Goal: Task Accomplishment & Management: Use online tool/utility

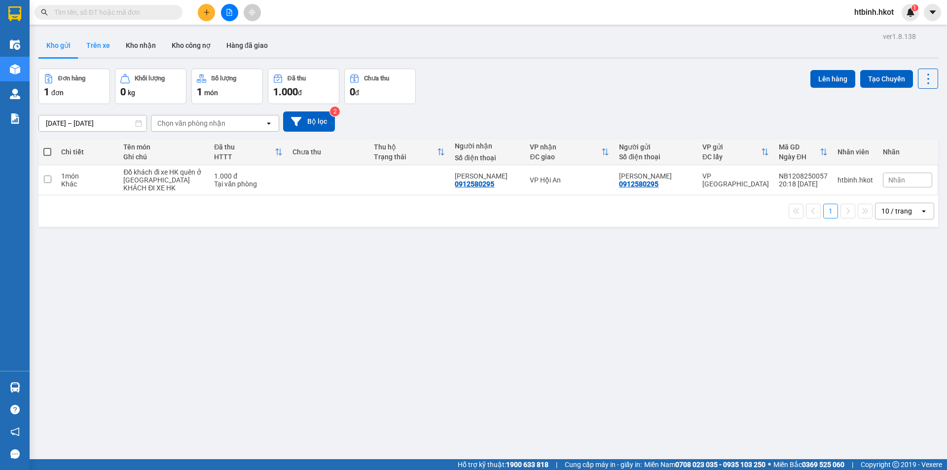
click at [100, 47] on button "Trên xe" at bounding box center [97, 46] width 39 height 24
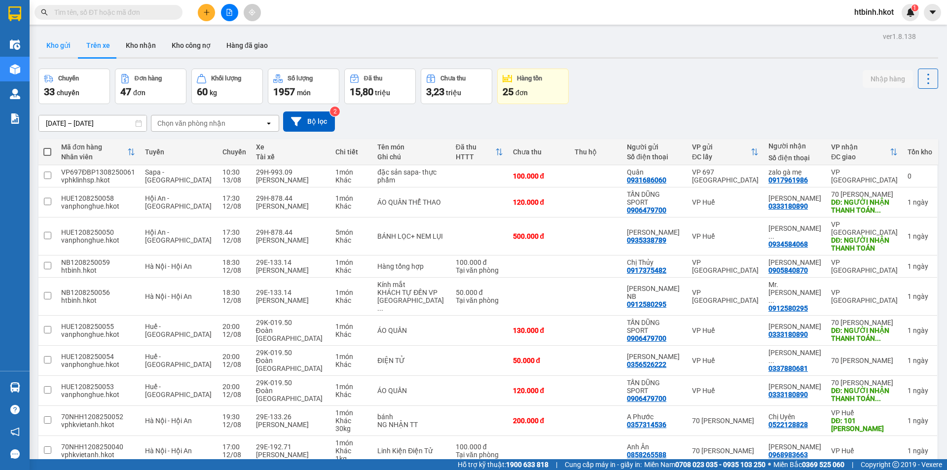
click at [67, 40] on button "Kho gửi" at bounding box center [58, 46] width 40 height 24
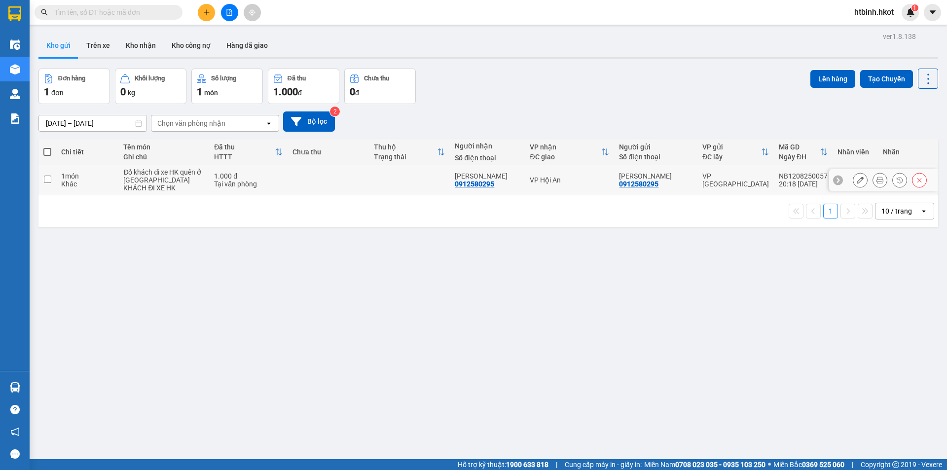
click at [310, 183] on td at bounding box center [328, 180] width 81 height 30
checkbox input "true"
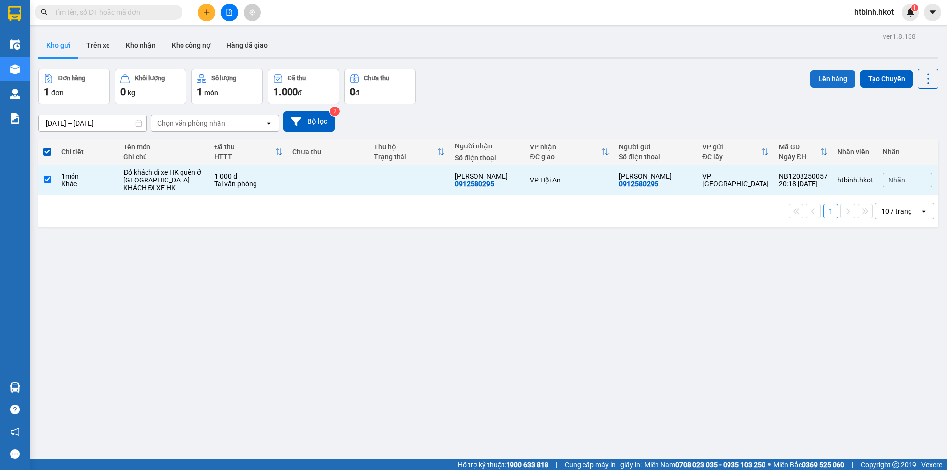
click at [820, 78] on button "Lên hàng" at bounding box center [832, 79] width 45 height 18
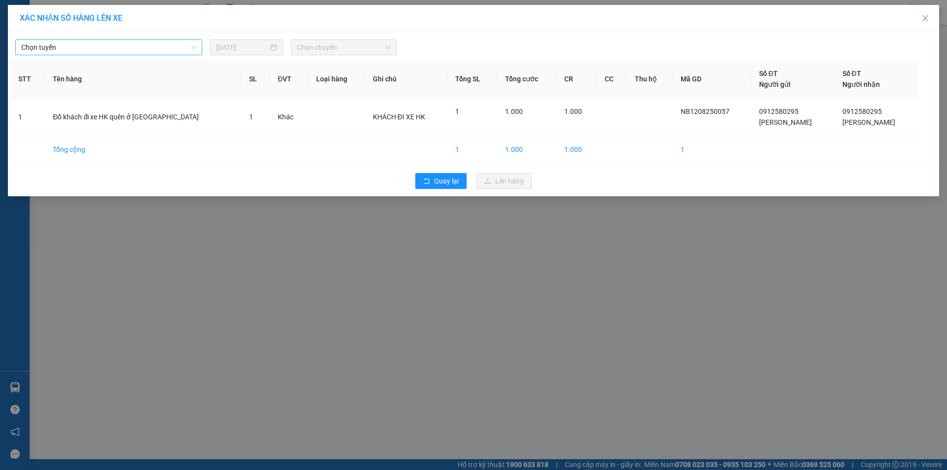
click at [144, 46] on span "Chọn tuyến" at bounding box center [108, 47] width 175 height 15
drag, startPoint x: 88, startPoint y: 40, endPoint x: 110, endPoint y: 66, distance: 34.6
click at [88, 40] on span "Chọn tuyến" at bounding box center [108, 47] width 175 height 15
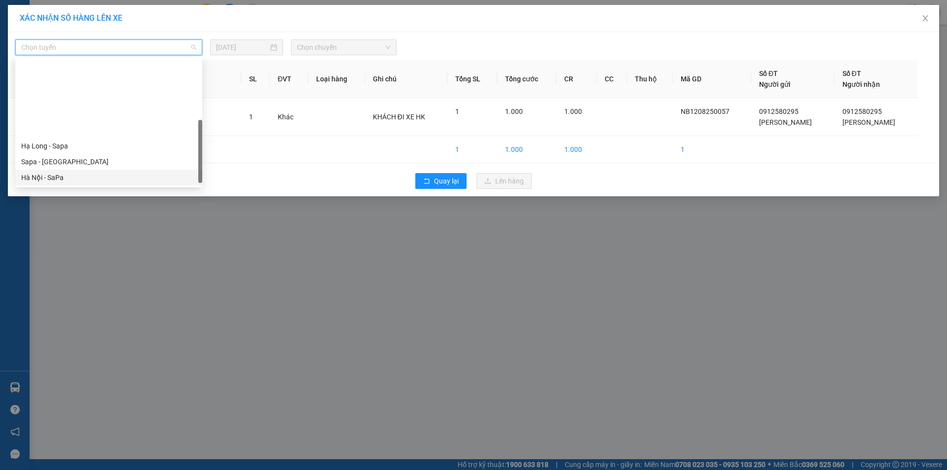
scroll to position [91, 0]
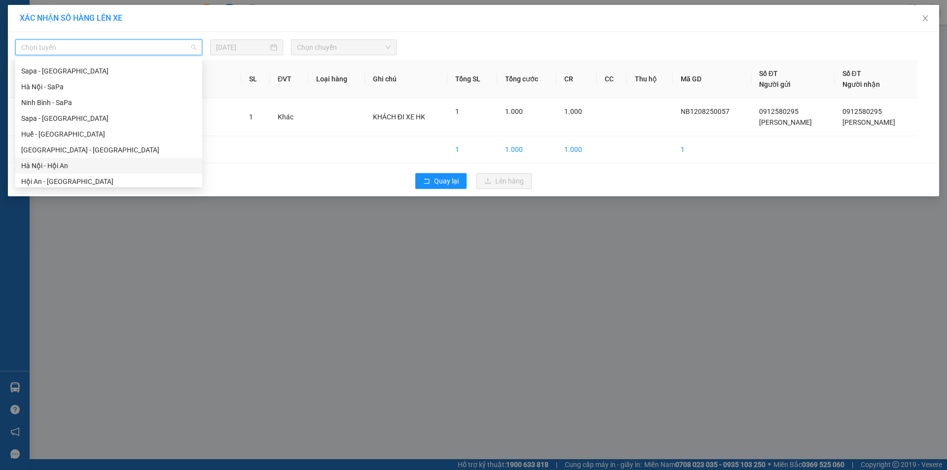
click at [80, 164] on div "Hà Nội - Hội An" at bounding box center [108, 165] width 175 height 11
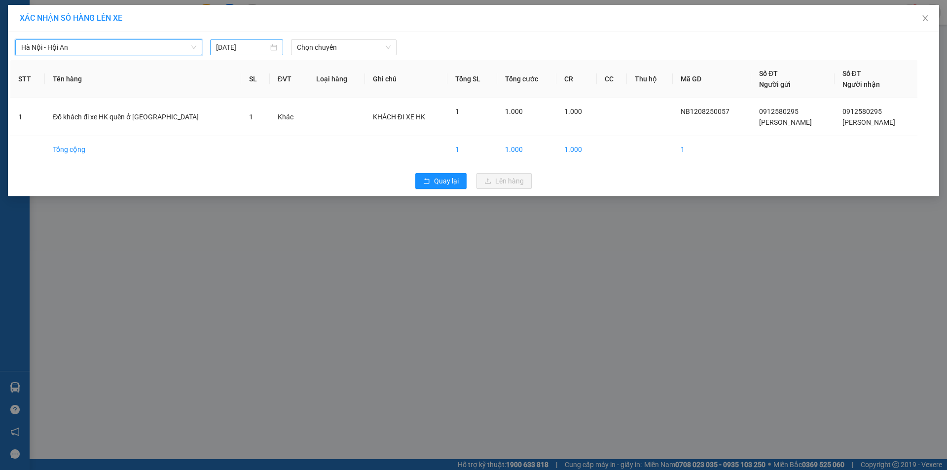
click at [253, 45] on input "13/08/2025" at bounding box center [242, 47] width 52 height 11
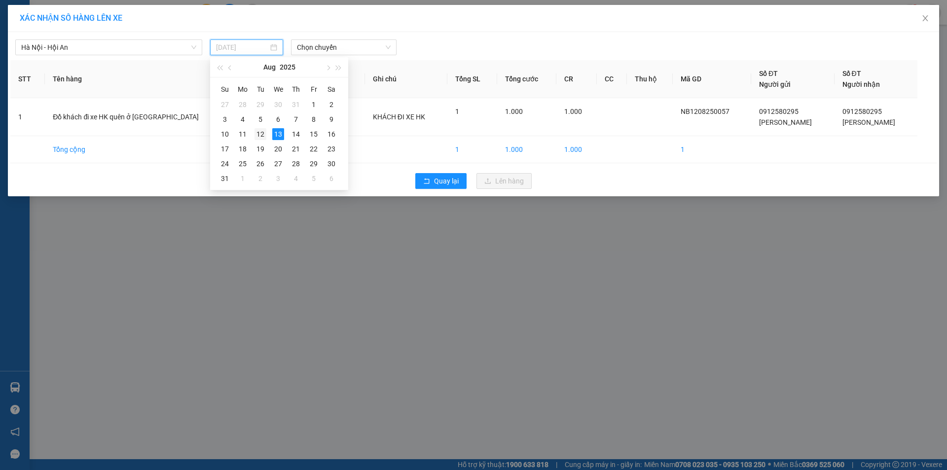
click at [261, 136] on div "12" at bounding box center [260, 134] width 12 height 12
type input "12/08/2025"
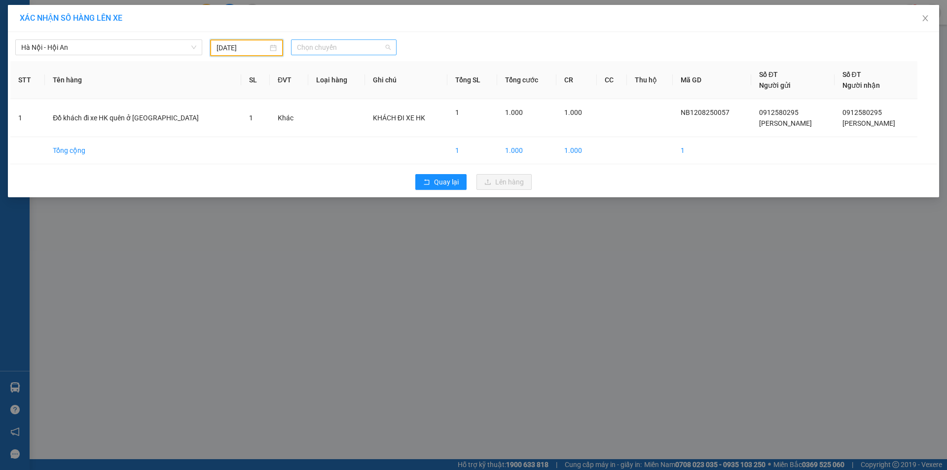
click at [325, 47] on span "Chọn chuyến" at bounding box center [344, 47] width 94 height 15
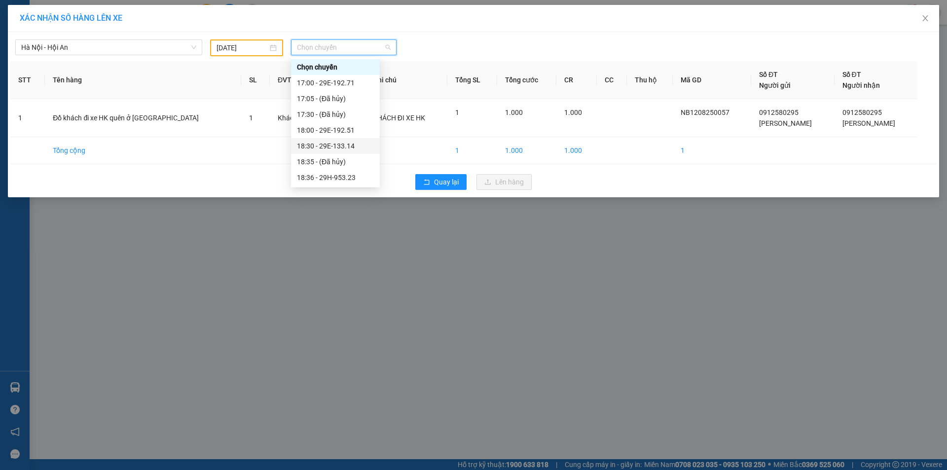
click at [336, 145] on div "18:30 - 29E-133.14" at bounding box center [335, 146] width 77 height 11
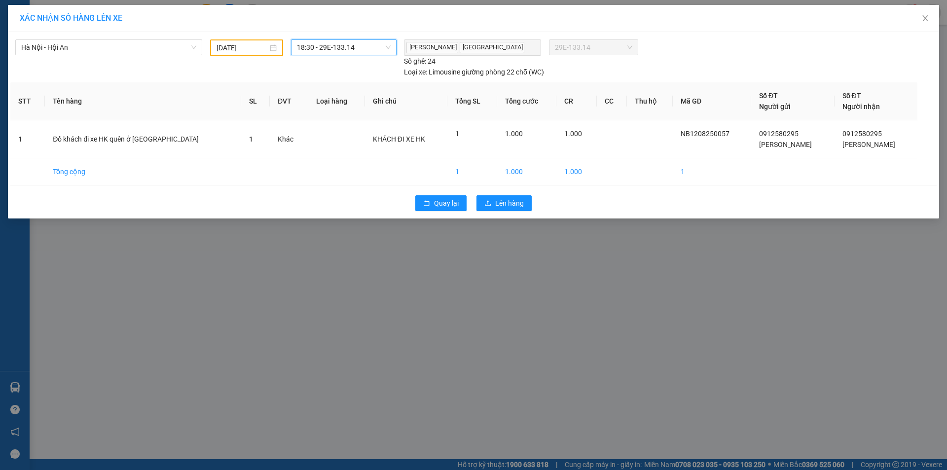
click at [333, 50] on span "18:30 - 29E-133.14" at bounding box center [344, 47] width 94 height 15
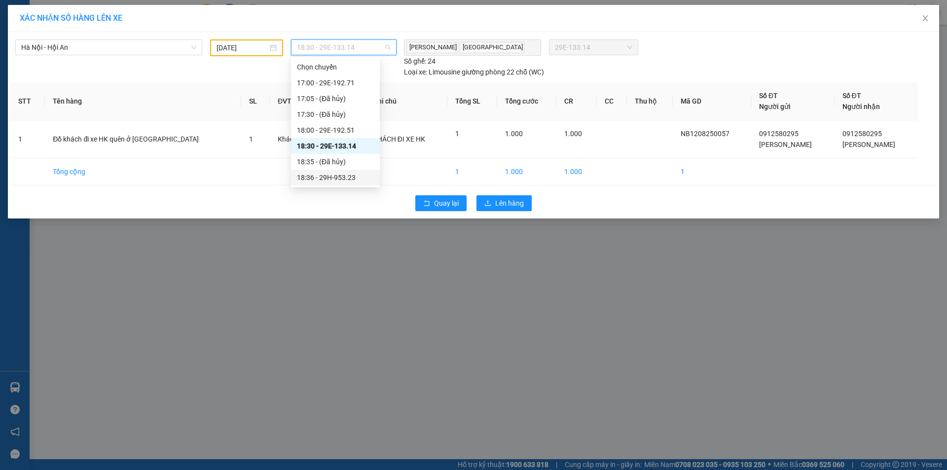
click at [345, 176] on div "18:36 - 29H-953.23" at bounding box center [335, 177] width 77 height 11
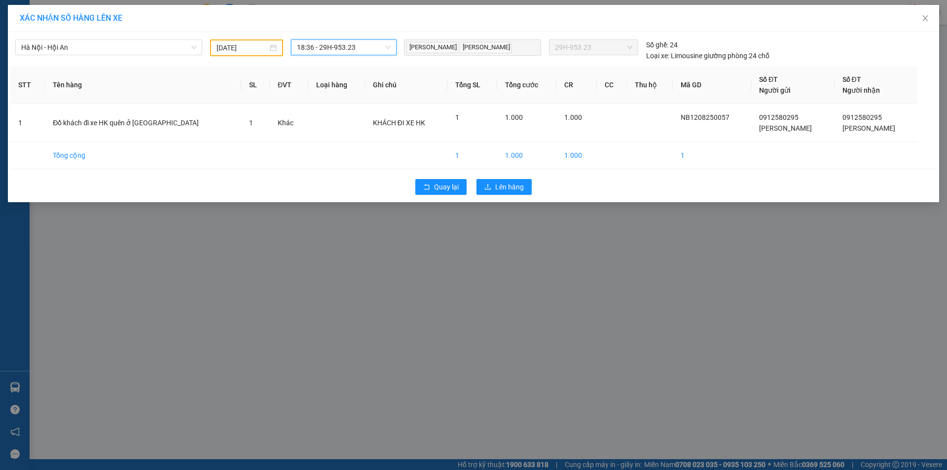
click at [346, 49] on span "18:36 - 29H-953.23" at bounding box center [344, 47] width 94 height 15
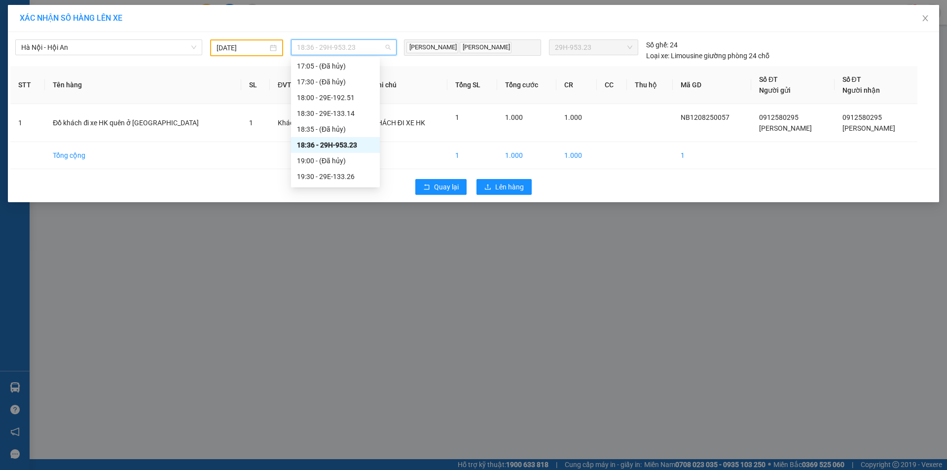
scroll to position [49, 0]
click at [340, 160] on div "19:30 - 29E-133.26" at bounding box center [335, 159] width 77 height 11
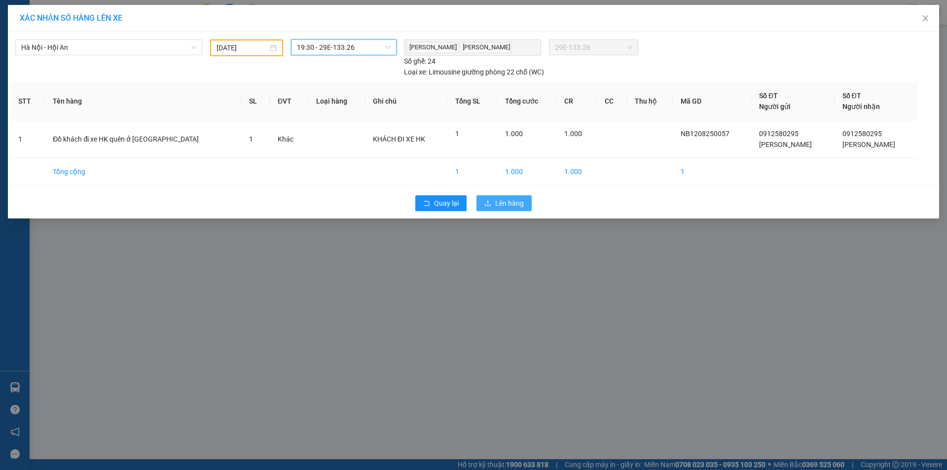
click at [495, 205] on span "Lên hàng" at bounding box center [509, 203] width 29 height 11
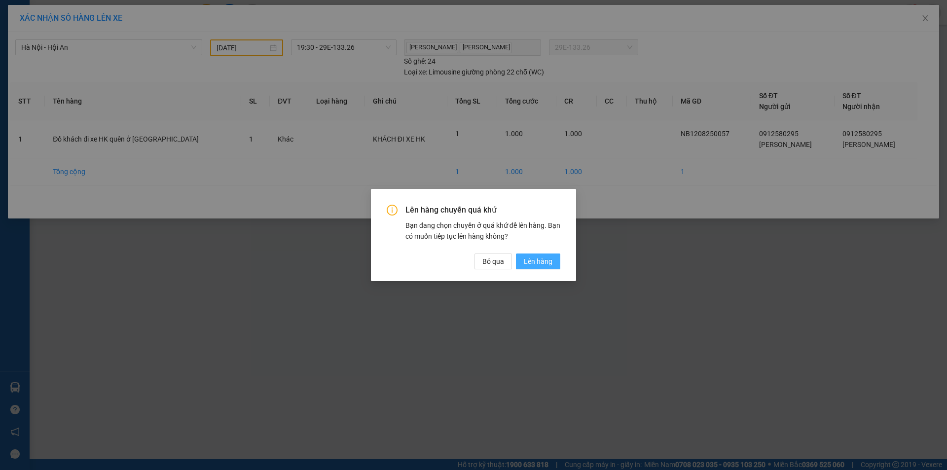
click at [541, 260] on span "Lên hàng" at bounding box center [538, 261] width 29 height 11
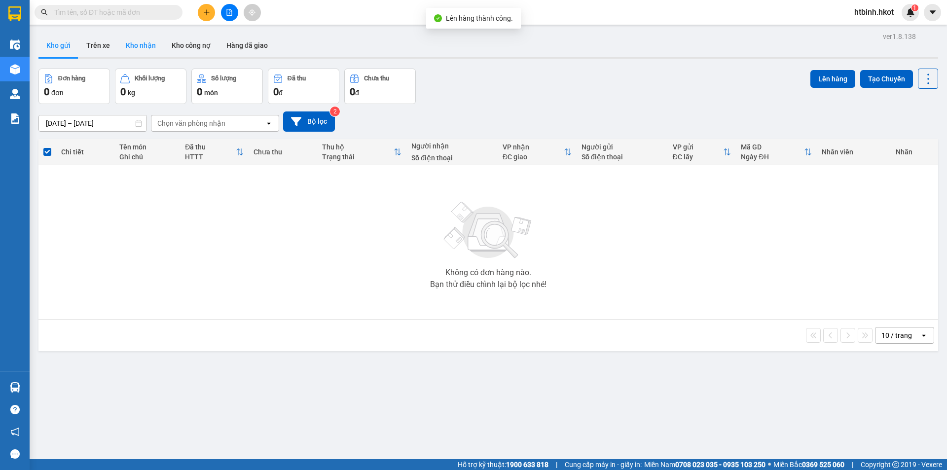
click at [144, 46] on button "Kho nhận" at bounding box center [141, 46] width 46 height 24
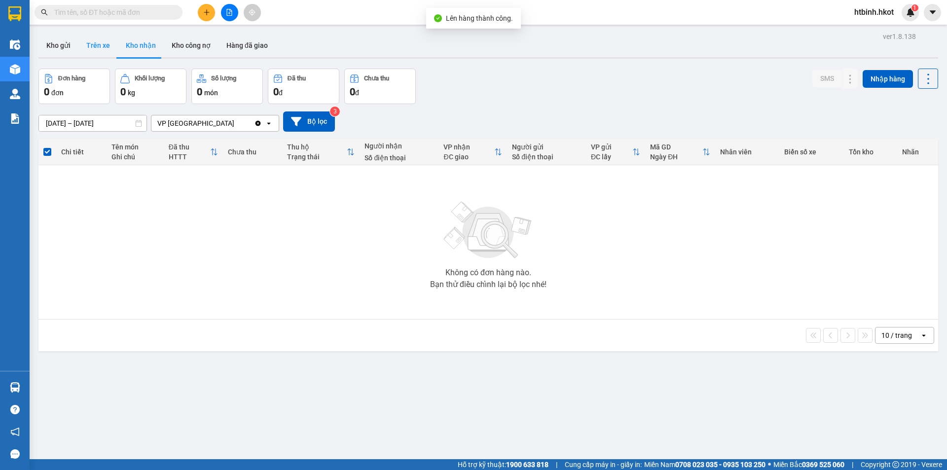
click at [106, 50] on button "Trên xe" at bounding box center [97, 46] width 39 height 24
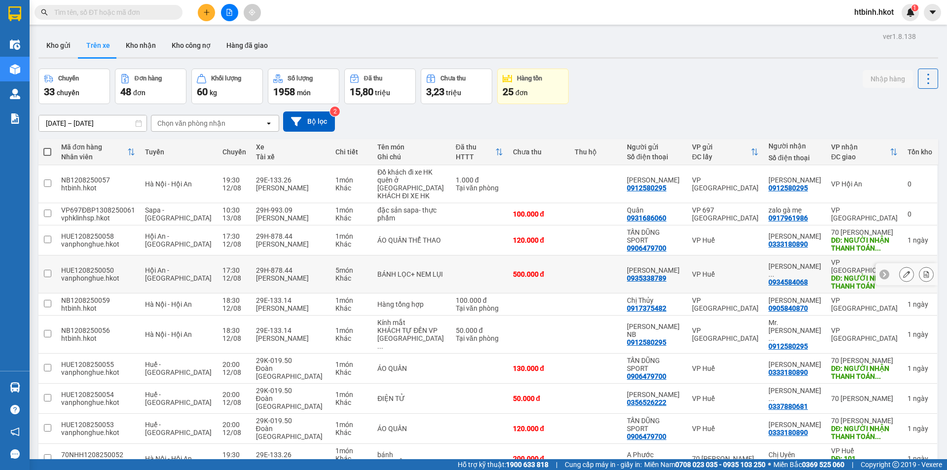
click at [595, 280] on td at bounding box center [596, 274] width 52 height 38
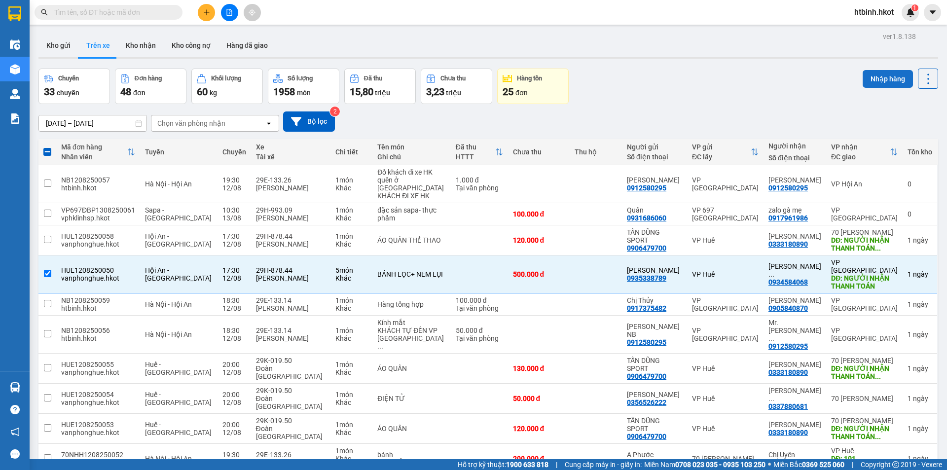
click at [863, 73] on button "Nhập hàng" at bounding box center [888, 79] width 50 height 18
checkbox input "false"
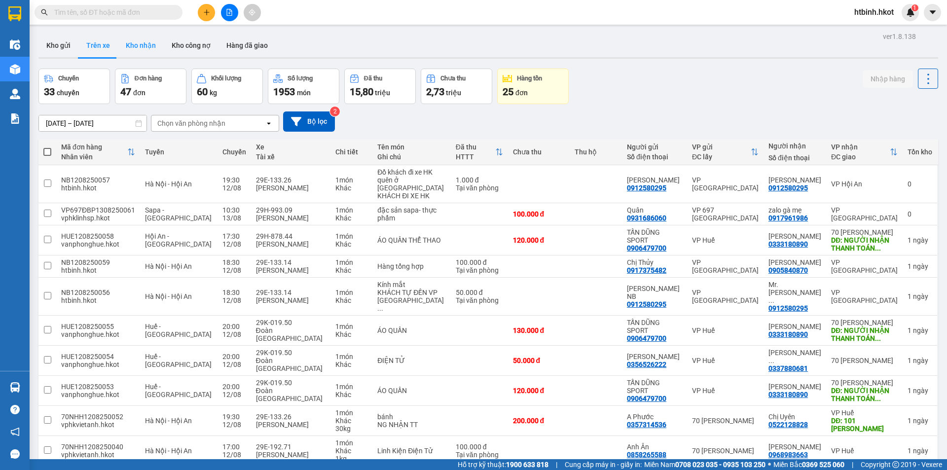
click at [144, 47] on button "Kho nhận" at bounding box center [141, 46] width 46 height 24
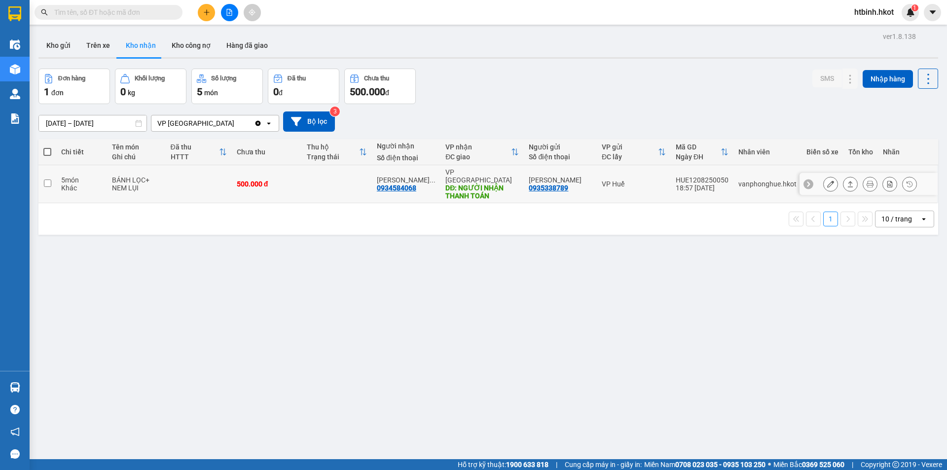
click at [690, 176] on div "HUE1208250050" at bounding box center [702, 180] width 53 height 8
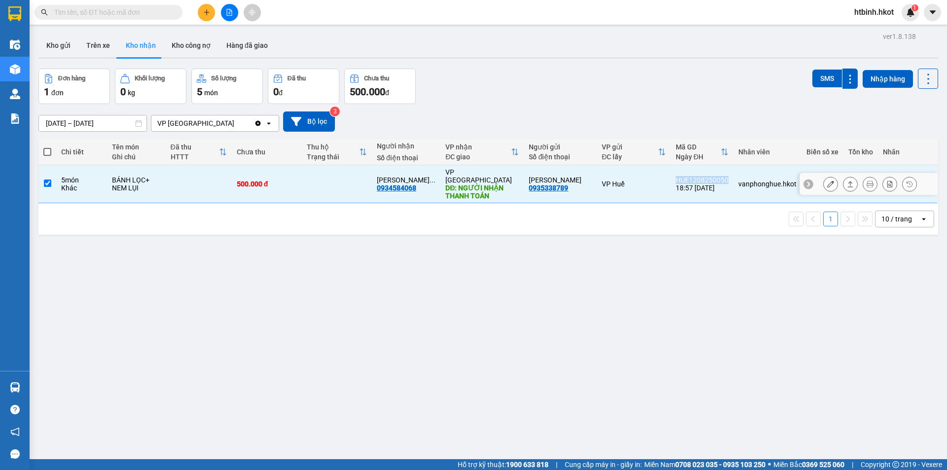
click at [690, 176] on div "HUE1208250050" at bounding box center [702, 180] width 53 height 8
checkbox input "false"
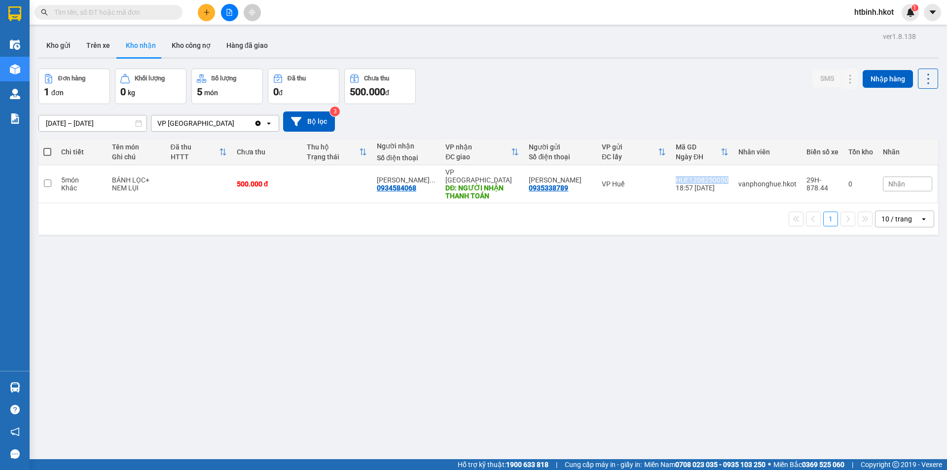
copy div "HUE1208250050"
click at [848, 181] on icon at bounding box center [850, 184] width 5 height 6
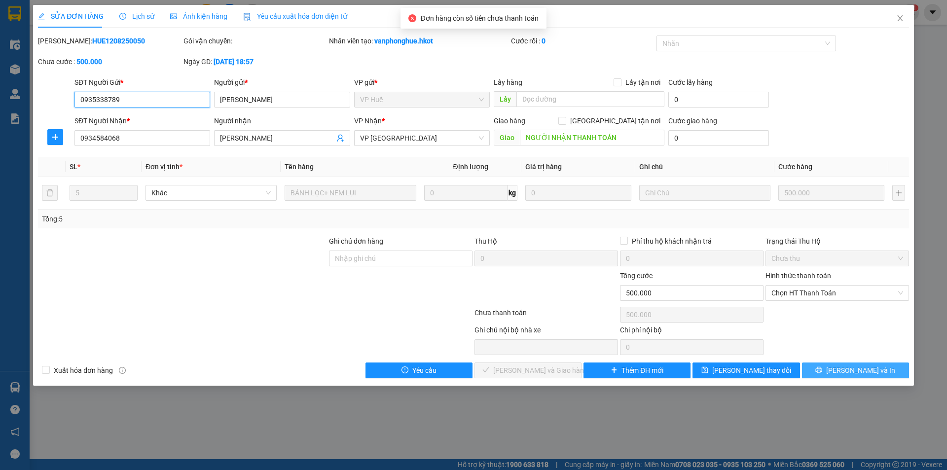
type input "0935338789"
type input "QUỲNH CHÂU"
type input "0934584068"
type input "NGUYỄN TUẤN LINH"
type input "NGƯỜI NHẬN THANH TOÁN"
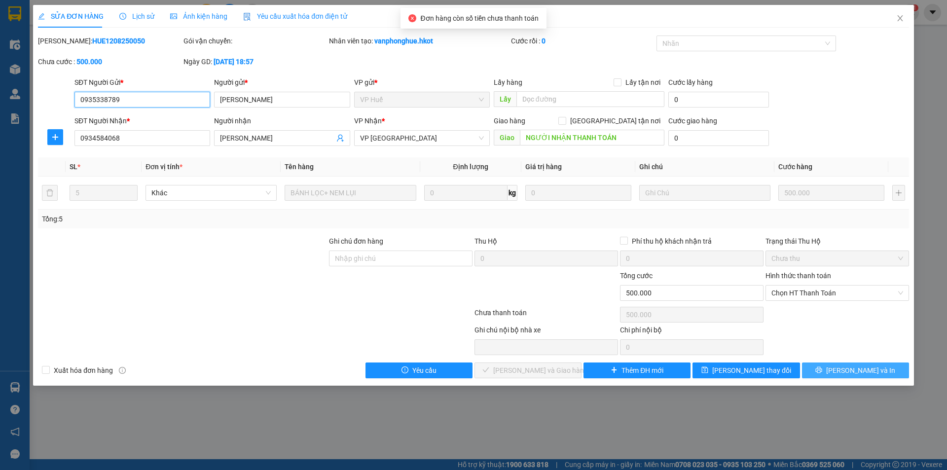
type input "500.000"
click at [814, 294] on span "Chọn HT Thanh Toán" at bounding box center [837, 293] width 132 height 15
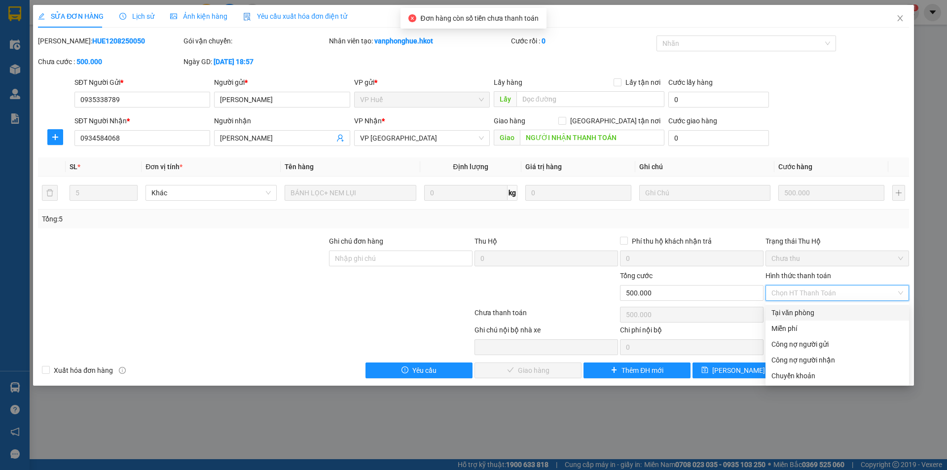
click at [810, 310] on div "Tại văn phòng" at bounding box center [837, 312] width 132 height 11
type input "0"
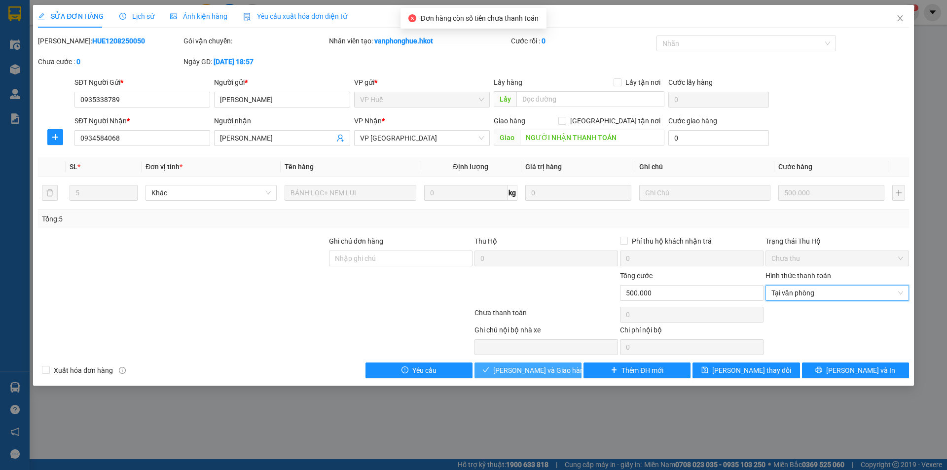
click at [545, 367] on span "Lưu và Giao hàng" at bounding box center [540, 370] width 95 height 11
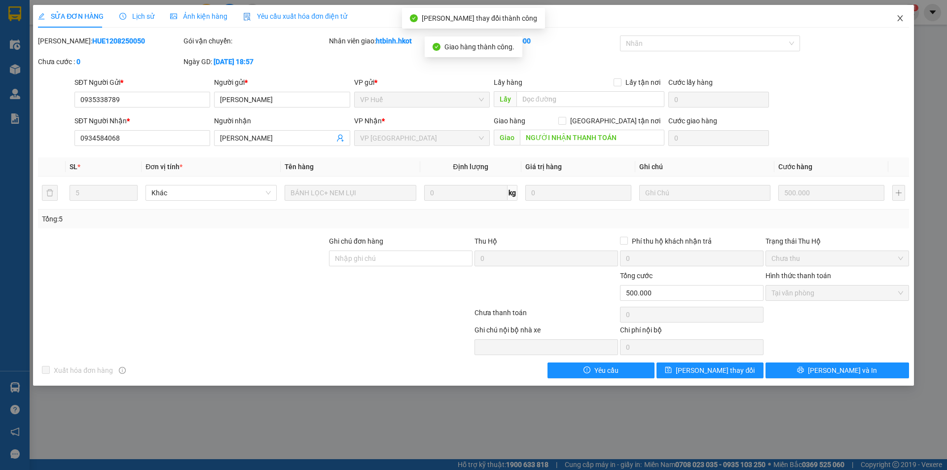
click at [898, 16] on icon "close" at bounding box center [899, 18] width 5 height 6
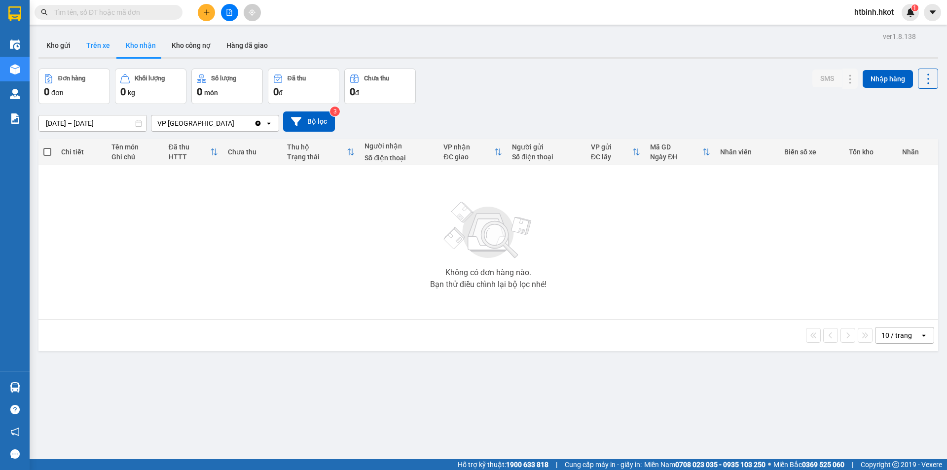
click at [90, 46] on button "Trên xe" at bounding box center [97, 46] width 39 height 24
